Goal: Task Accomplishment & Management: Complete application form

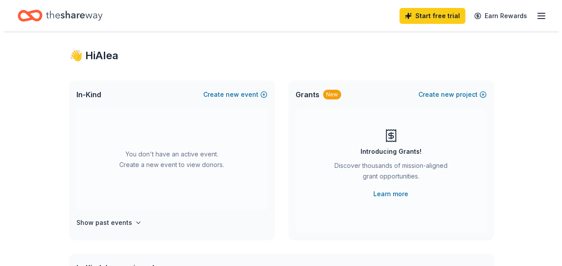
scroll to position [11, 0]
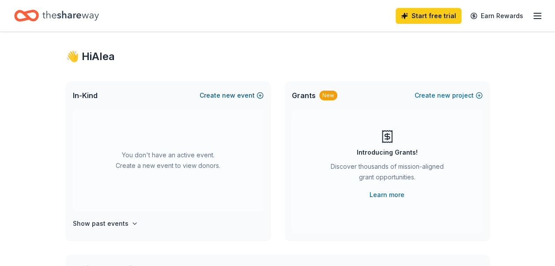
click at [225, 95] on span "new" at bounding box center [228, 95] width 13 height 11
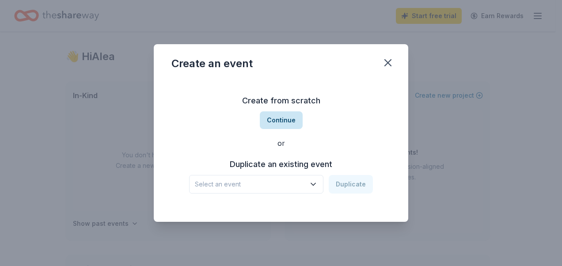
click at [285, 119] on button "Continue" at bounding box center [281, 120] width 43 height 18
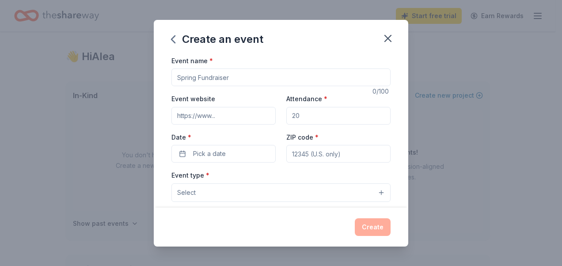
drag, startPoint x: 303, startPoint y: 112, endPoint x: 284, endPoint y: 112, distance: 18.1
click at [286, 112] on input "Attendance *" at bounding box center [338, 116] width 104 height 18
type input "50"
click at [250, 161] on button "Pick a date" at bounding box center [223, 154] width 104 height 18
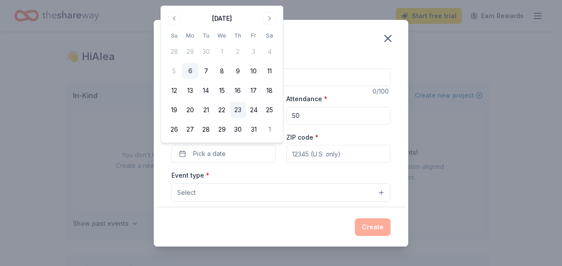
click at [238, 106] on button "23" at bounding box center [238, 110] width 16 height 16
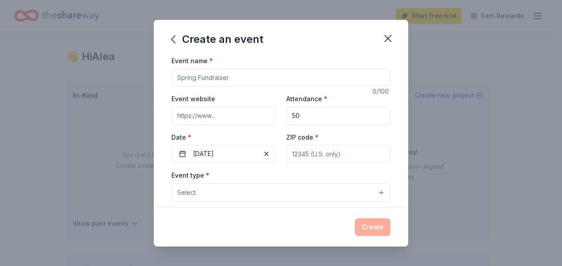
click at [305, 159] on input "ZIP code *" at bounding box center [338, 154] width 104 height 18
type input "33177"
click at [233, 81] on input "Event name *" at bounding box center [280, 77] width 219 height 18
type input "B"
type input "[MEDICAL_DATA] AWARENESS EVENT"
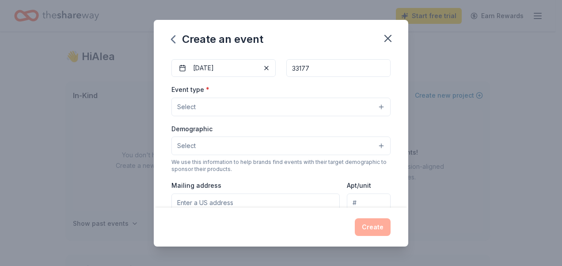
scroll to position [96, 0]
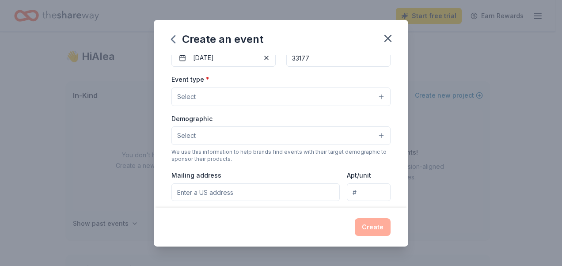
click at [302, 101] on button "Select" at bounding box center [280, 96] width 219 height 19
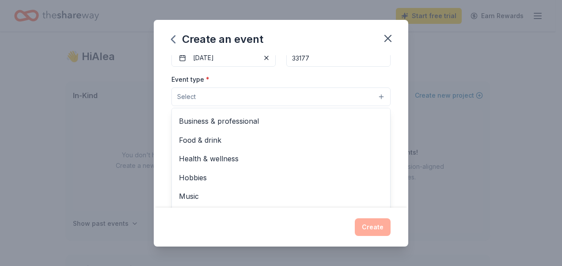
scroll to position [29, 0]
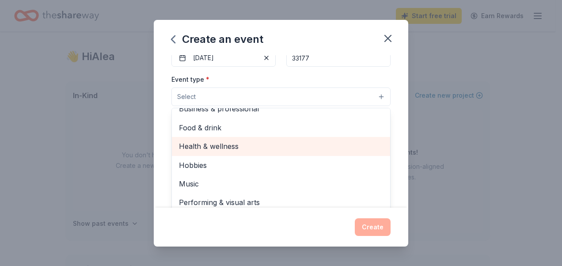
click at [280, 146] on span "Health & wellness" at bounding box center [281, 145] width 204 height 11
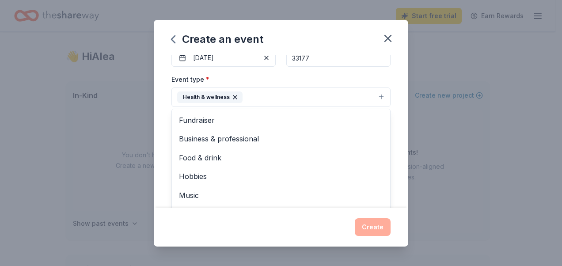
scroll to position [11, 0]
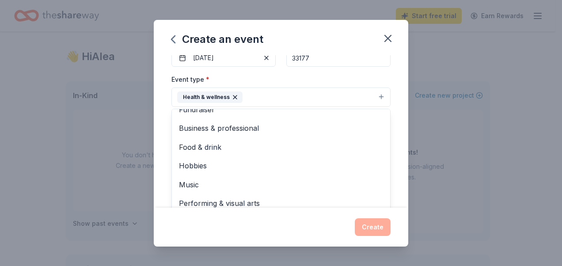
click at [399, 160] on div "Event name * [MEDICAL_DATA] AWARENESS EVENT 29 /100 Event website Attendance * …" at bounding box center [281, 131] width 254 height 152
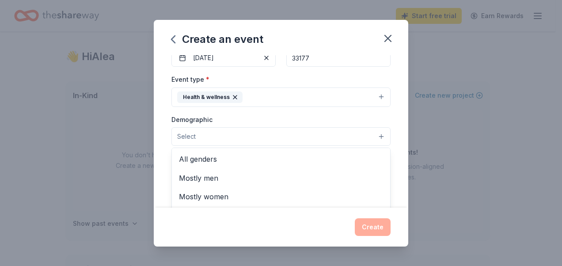
click at [266, 133] on button "Select" at bounding box center [280, 136] width 219 height 19
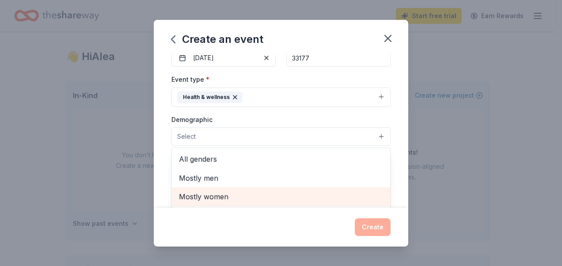
click at [302, 192] on span "Mostly women" at bounding box center [281, 196] width 204 height 11
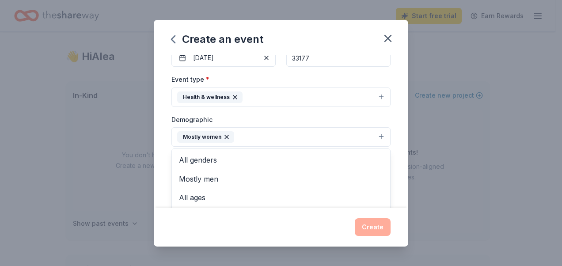
click at [401, 152] on div "Event name * [MEDICAL_DATA] AWARENESS EVENT 29 /100 Event website Attendance * …" at bounding box center [281, 131] width 254 height 152
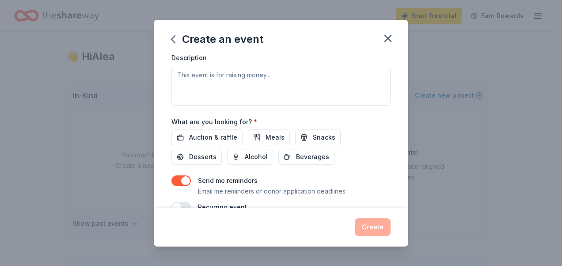
scroll to position [254, 0]
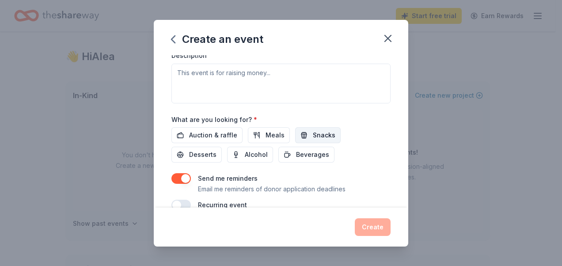
click at [321, 133] on span "Snacks" at bounding box center [324, 135] width 23 height 11
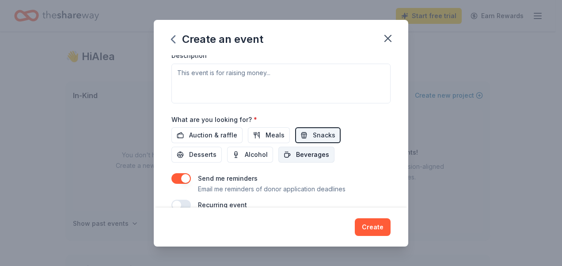
click at [308, 157] on button "Beverages" at bounding box center [306, 155] width 56 height 16
click at [206, 159] on button "Desserts" at bounding box center [196, 155] width 50 height 16
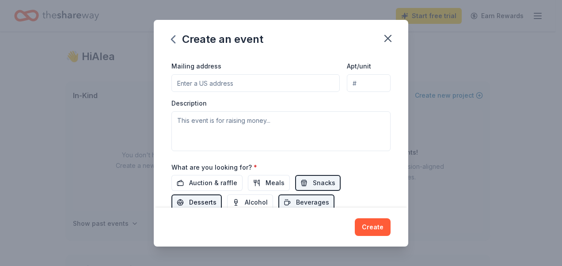
scroll to position [195, 0]
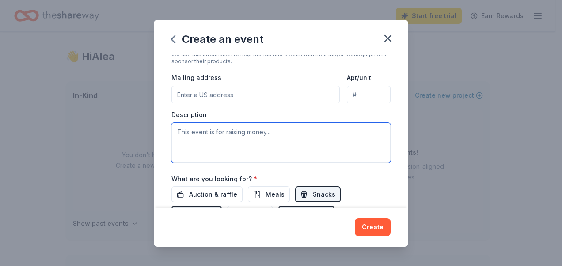
click at [299, 133] on textarea at bounding box center [280, 143] width 219 height 40
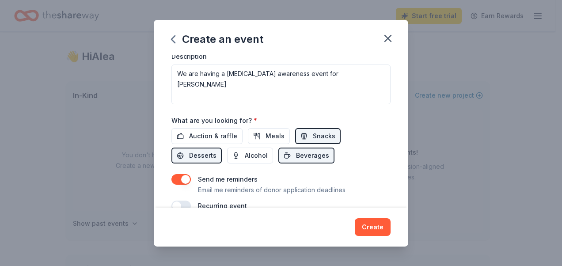
scroll to position [269, 0]
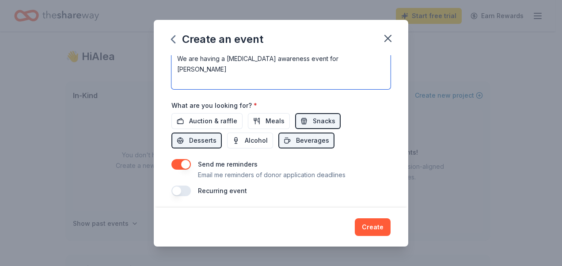
click at [222, 69] on textarea "We are having a [MEDICAL_DATA] awareness event for [PERSON_NAME]" at bounding box center [280, 69] width 219 height 40
type textarea "We are having a [MEDICAL_DATA] awareness event for [PERSON_NAME] for students a…"
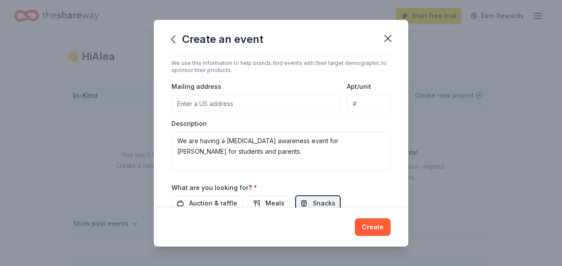
scroll to position [199, 0]
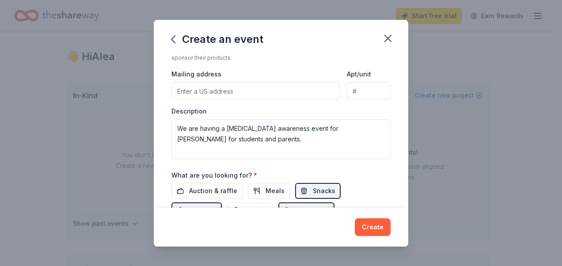
click at [223, 92] on input "Mailing address" at bounding box center [255, 91] width 168 height 18
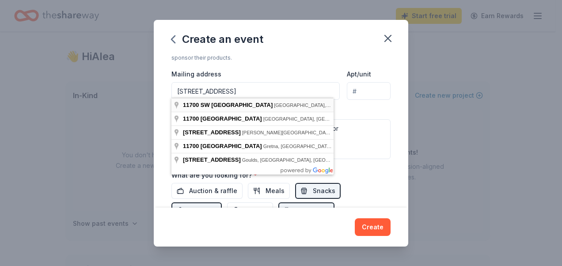
type input "[STREET_ADDRESS]"
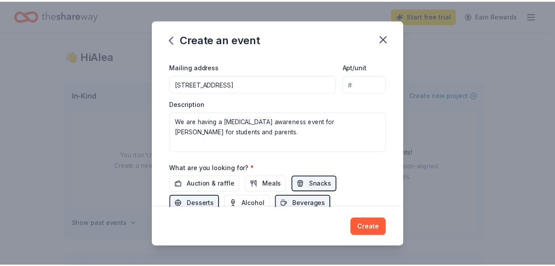
scroll to position [201, 0]
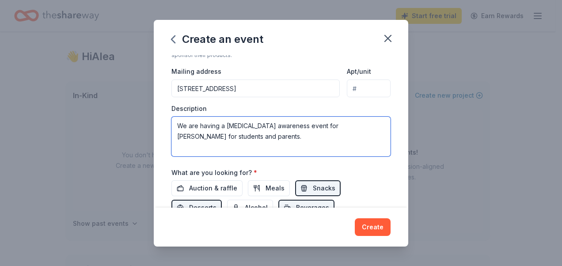
click at [329, 136] on textarea "We are having a [MEDICAL_DATA] awareness event for [PERSON_NAME] for students a…" at bounding box center [280, 137] width 219 height 40
type textarea "We are having a [MEDICAL_DATA] awareness event for [PERSON_NAME] for students a…"
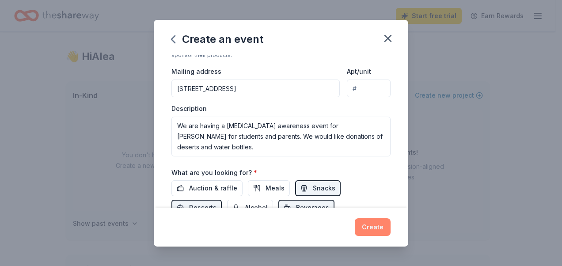
click at [373, 227] on button "Create" at bounding box center [373, 227] width 36 height 18
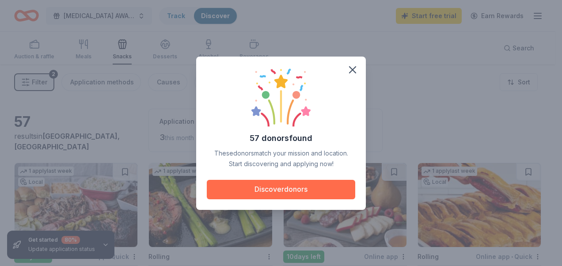
click at [313, 191] on button "Discover donors" at bounding box center [281, 189] width 148 height 19
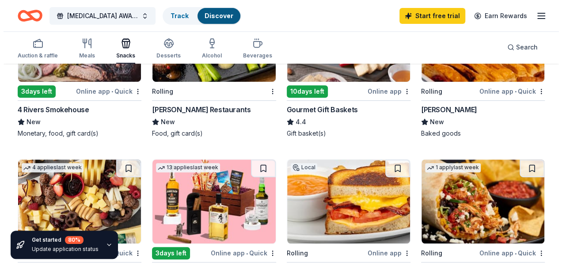
scroll to position [166, 0]
